Goal: Transaction & Acquisition: Purchase product/service

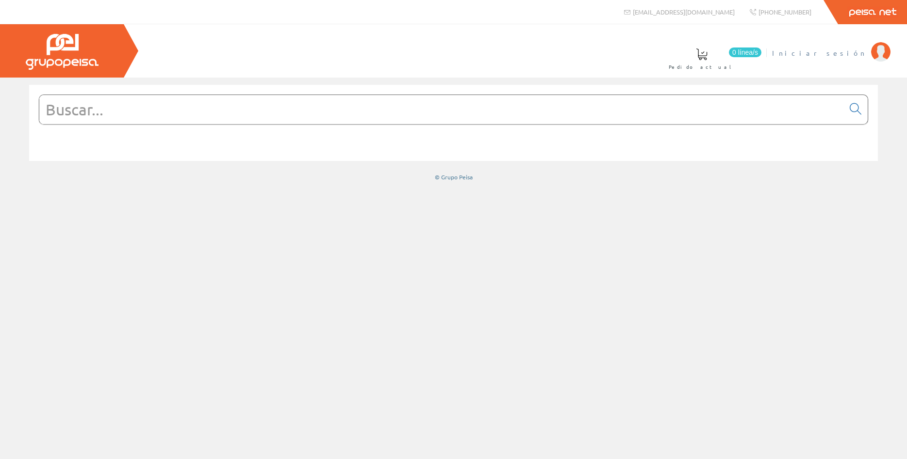
click at [842, 50] on span "Iniciar sesión" at bounding box center [819, 53] width 94 height 10
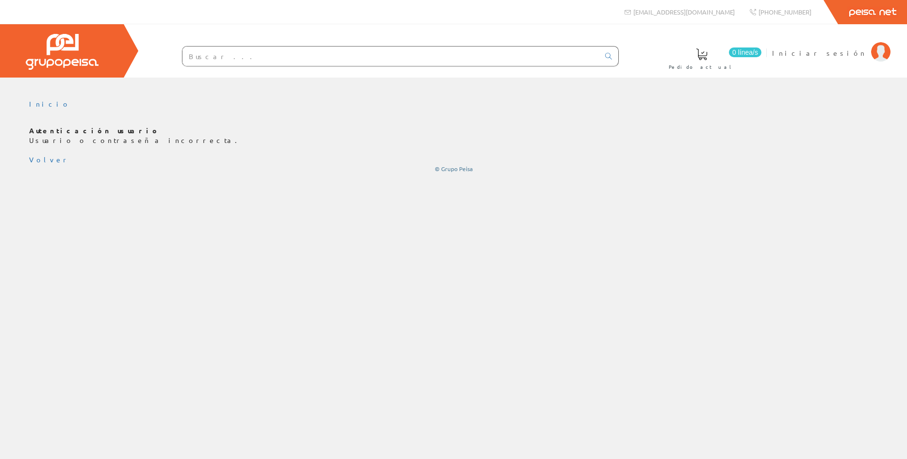
drag, startPoint x: 643, startPoint y: 243, endPoint x: 506, endPoint y: 213, distance: 140.9
click at [642, 243] on div "Inicio" at bounding box center [453, 269] width 907 height 382
click at [39, 104] on link "Inicio" at bounding box center [49, 103] width 41 height 9
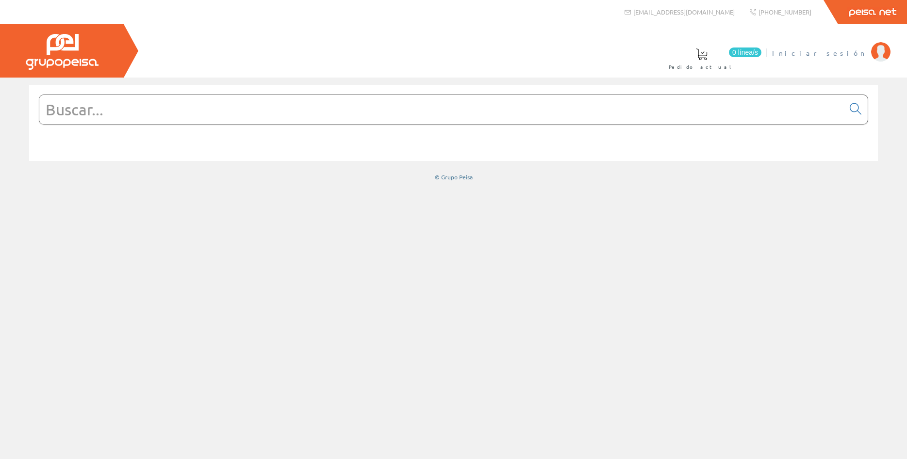
click at [845, 50] on span "Iniciar sesión" at bounding box center [819, 53] width 94 height 10
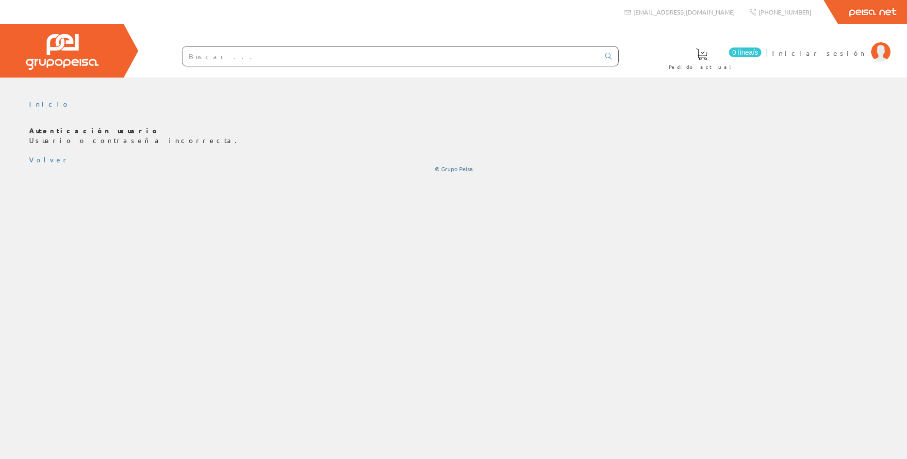
click at [324, 53] on input "text" at bounding box center [390, 56] width 417 height 19
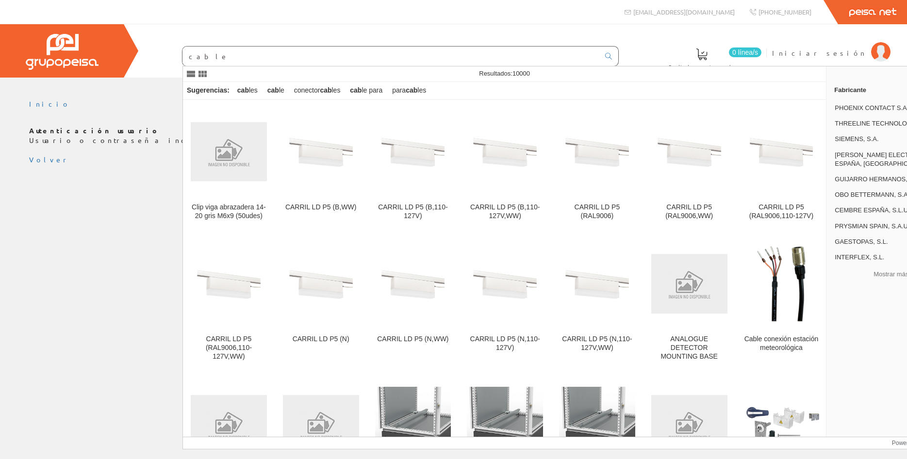
type input "cable"
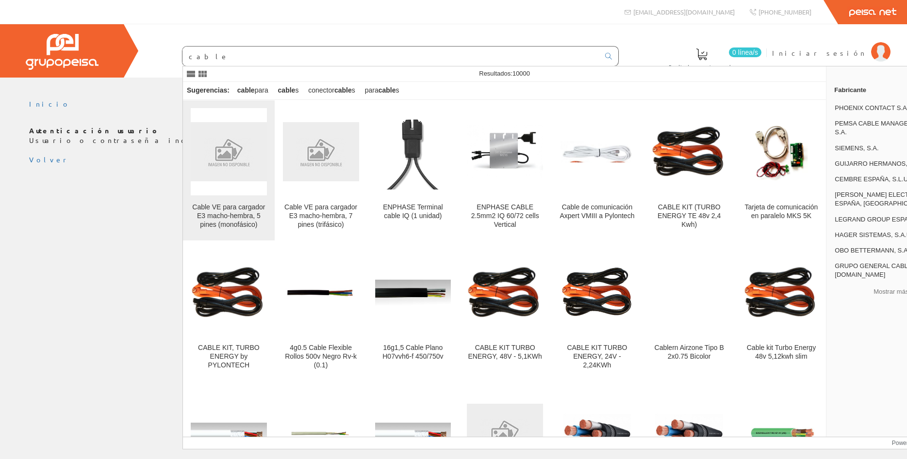
click at [252, 211] on div "Cable VE para cargador E3 macho-hembra, 5 pines (monofásico)" at bounding box center [229, 216] width 76 height 26
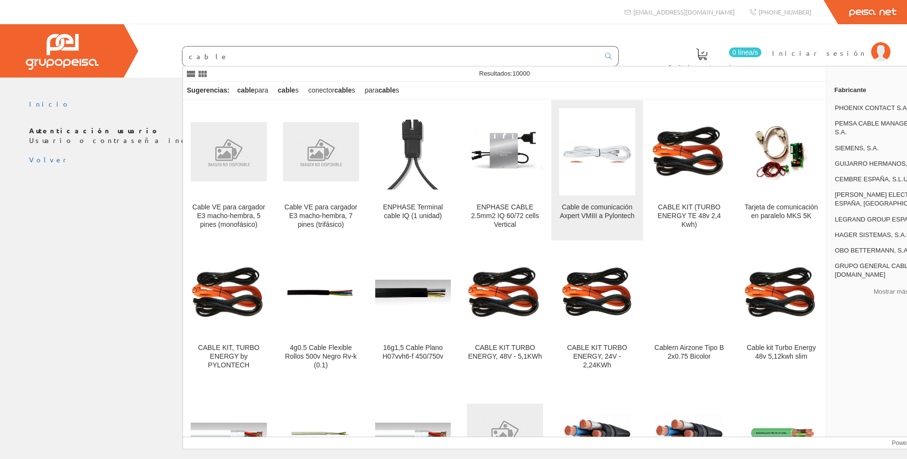
click at [574, 149] on img at bounding box center [597, 152] width 76 height 22
click at [574, 155] on img at bounding box center [597, 152] width 76 height 22
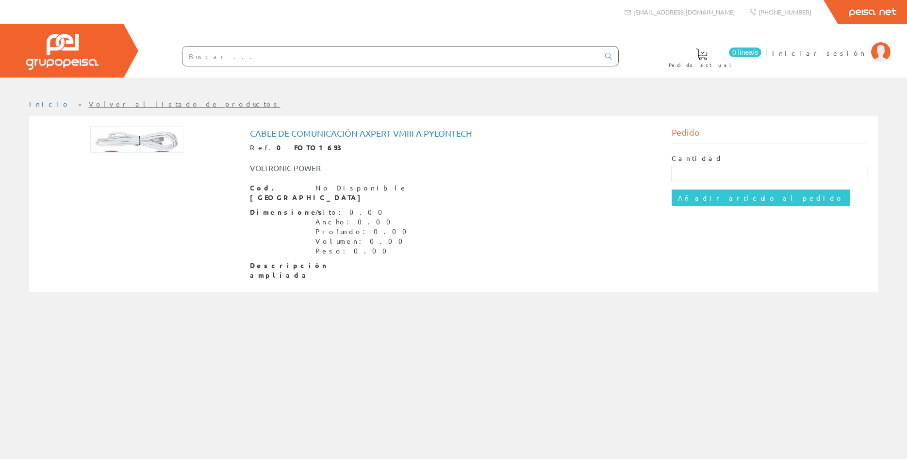
click at [707, 175] on input "text" at bounding box center [769, 174] width 196 height 16
type input "1"
click at [708, 207] on div "Cantidad 1 Añadir artículo al pedido" at bounding box center [769, 180] width 196 height 72
click at [708, 201] on input "Añadir artículo al pedido" at bounding box center [760, 198] width 179 height 16
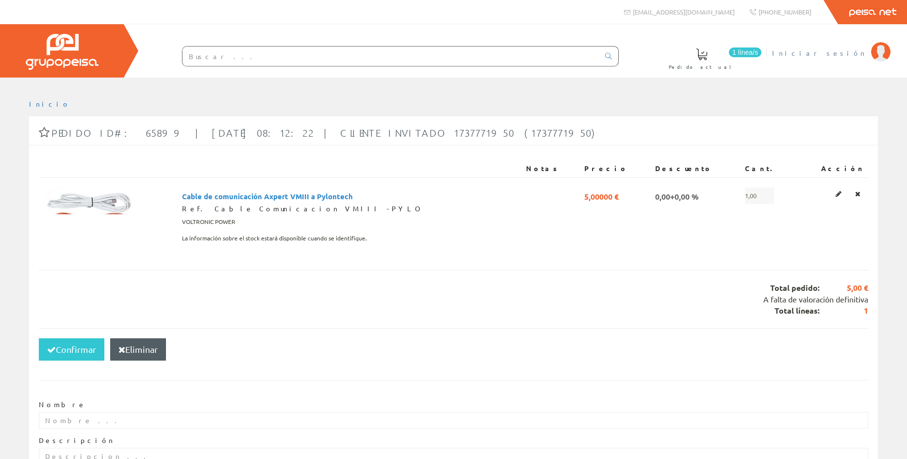
click at [855, 51] on span "Iniciar sesión" at bounding box center [819, 53] width 94 height 10
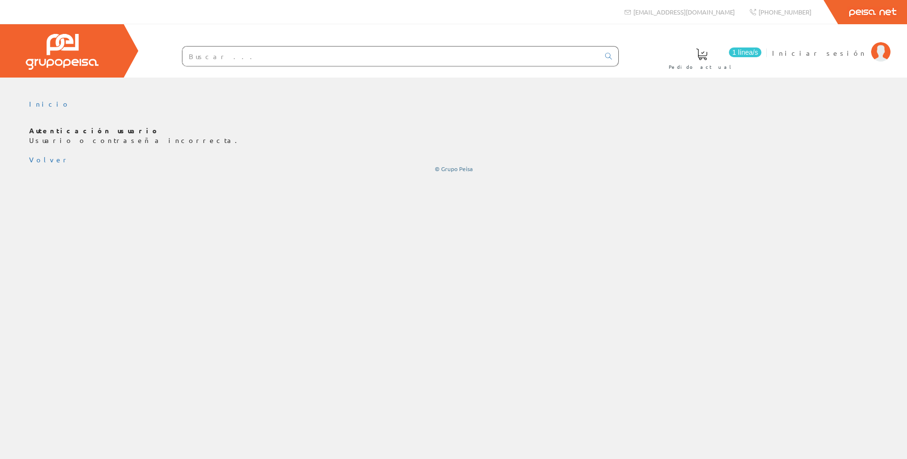
click at [410, 61] on input "text" at bounding box center [390, 56] width 417 height 19
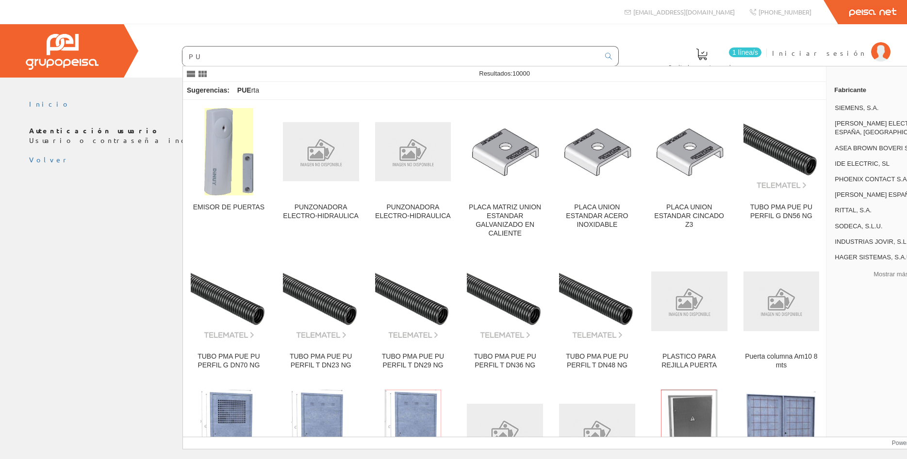
type input "P"
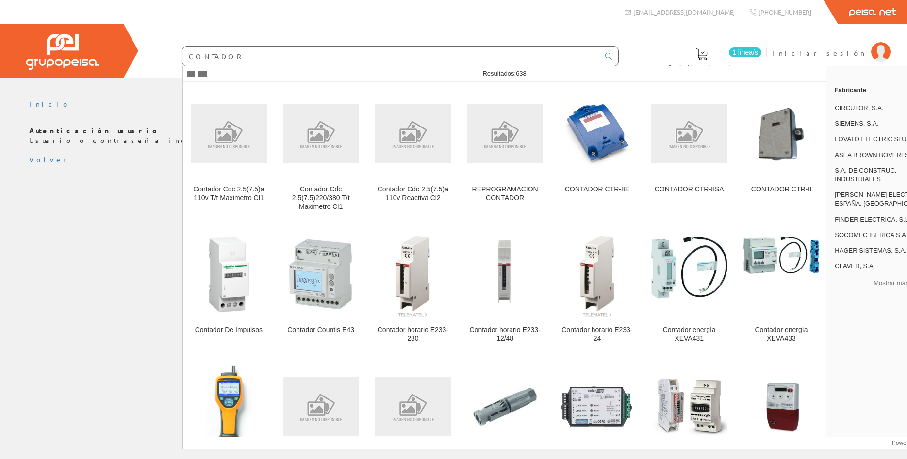
type input "CONTADOR"
